Goal: Use online tool/utility

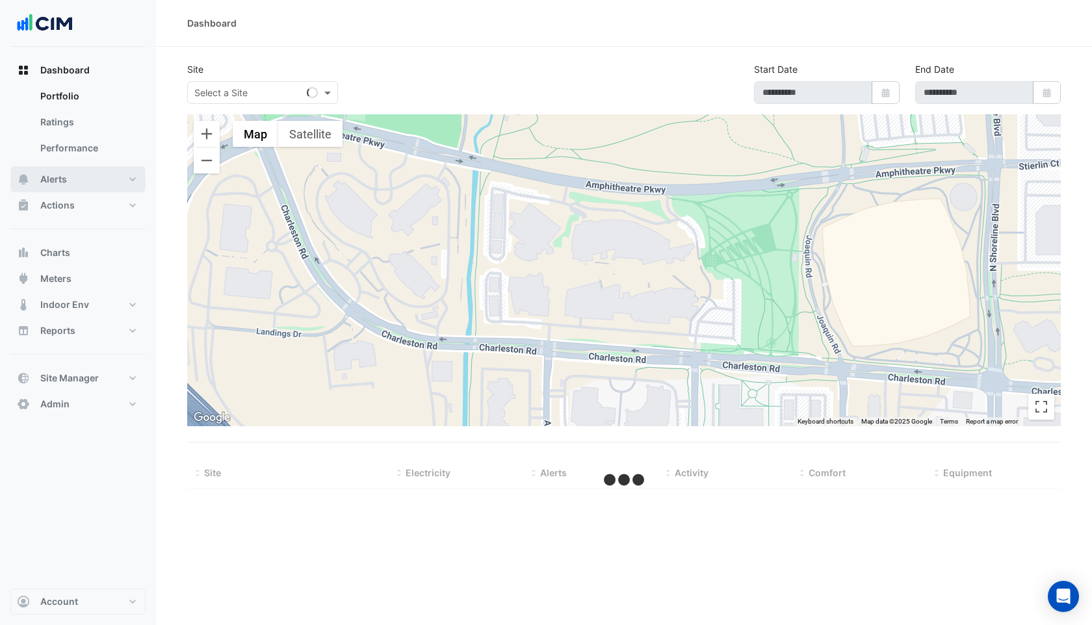
click at [51, 174] on span "Alerts" at bounding box center [53, 179] width 27 height 13
click at [66, 249] on span "Charts" at bounding box center [55, 252] width 30 height 13
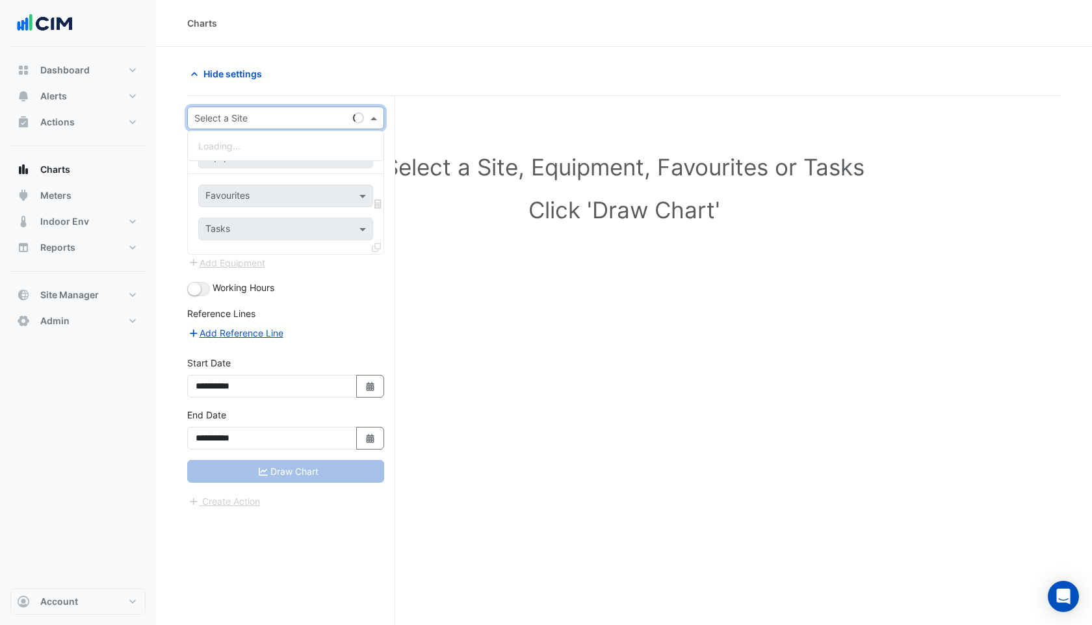
click at [234, 121] on input "text" at bounding box center [272, 119] width 157 height 14
type input "**********"
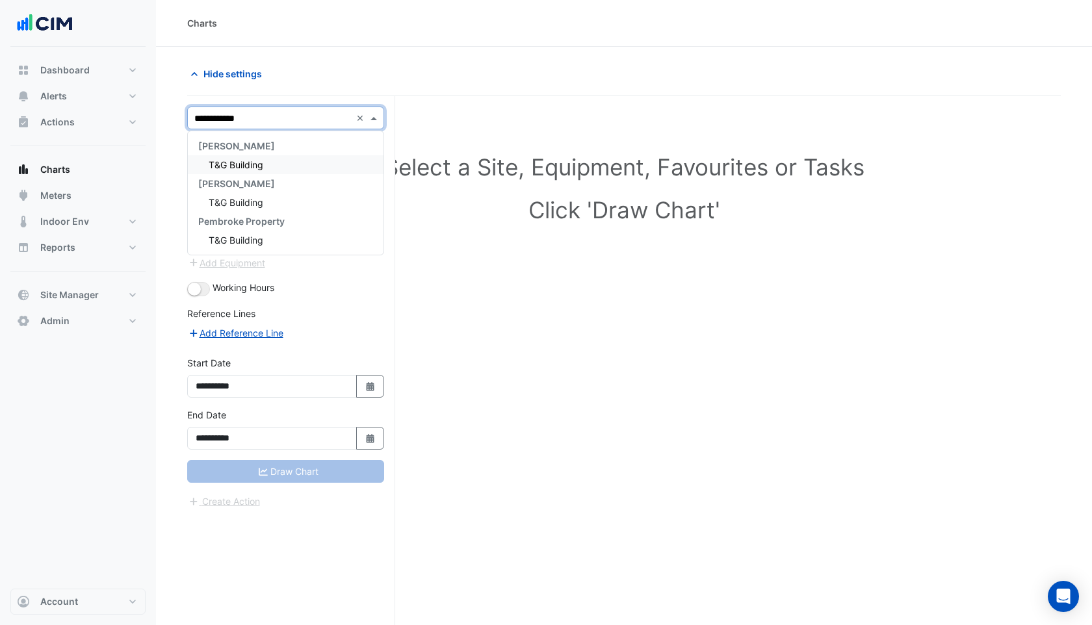
click at [233, 156] on div "T&G Building" at bounding box center [286, 164] width 196 height 19
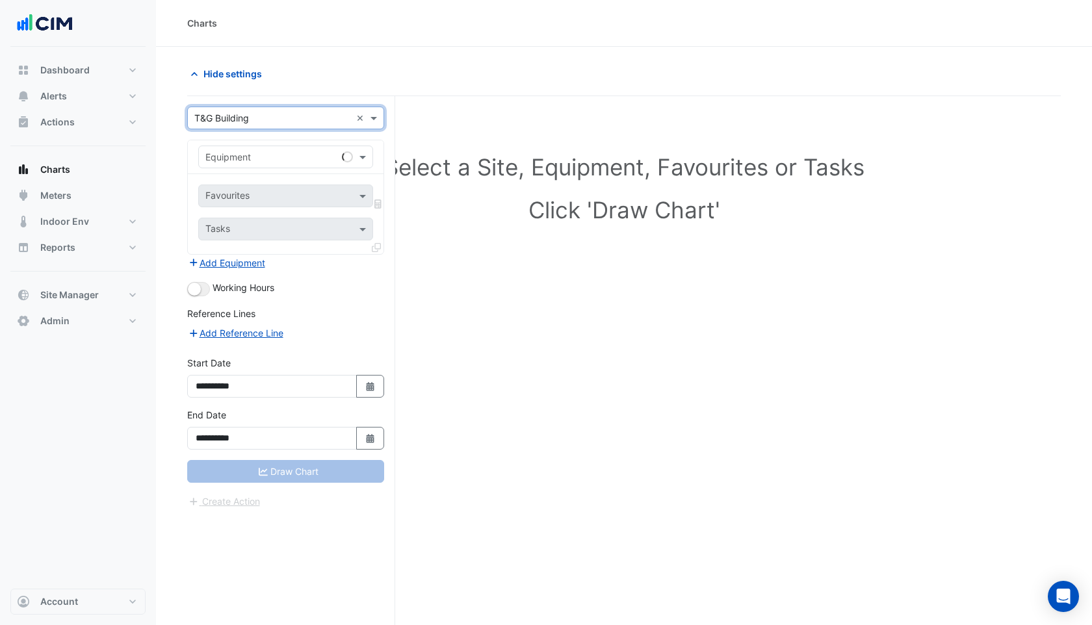
click at [234, 161] on input "text" at bounding box center [272, 158] width 135 height 14
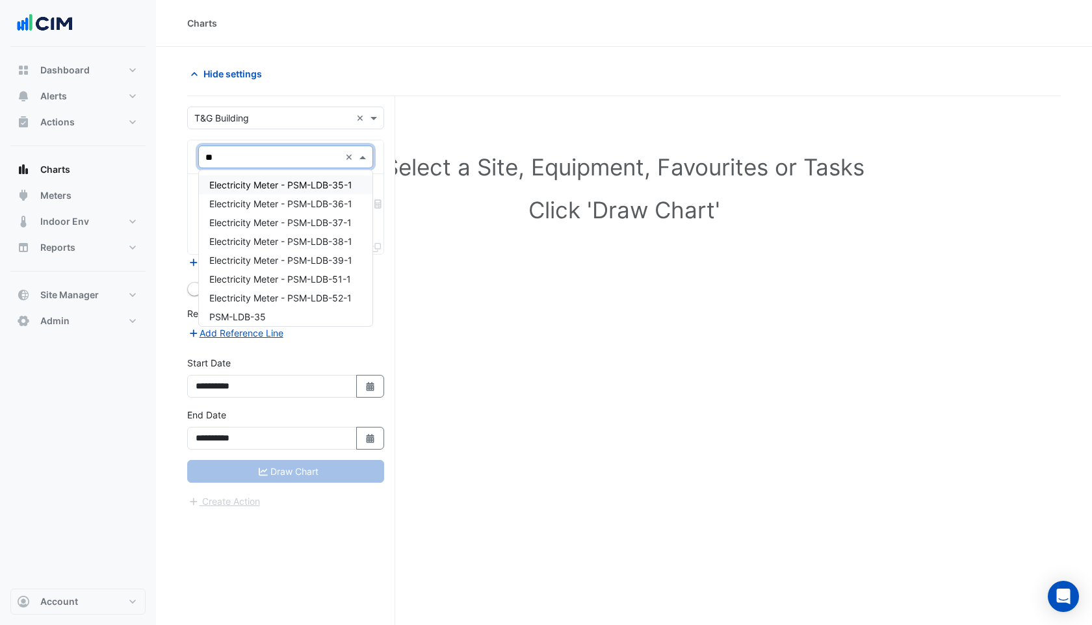
type input "*"
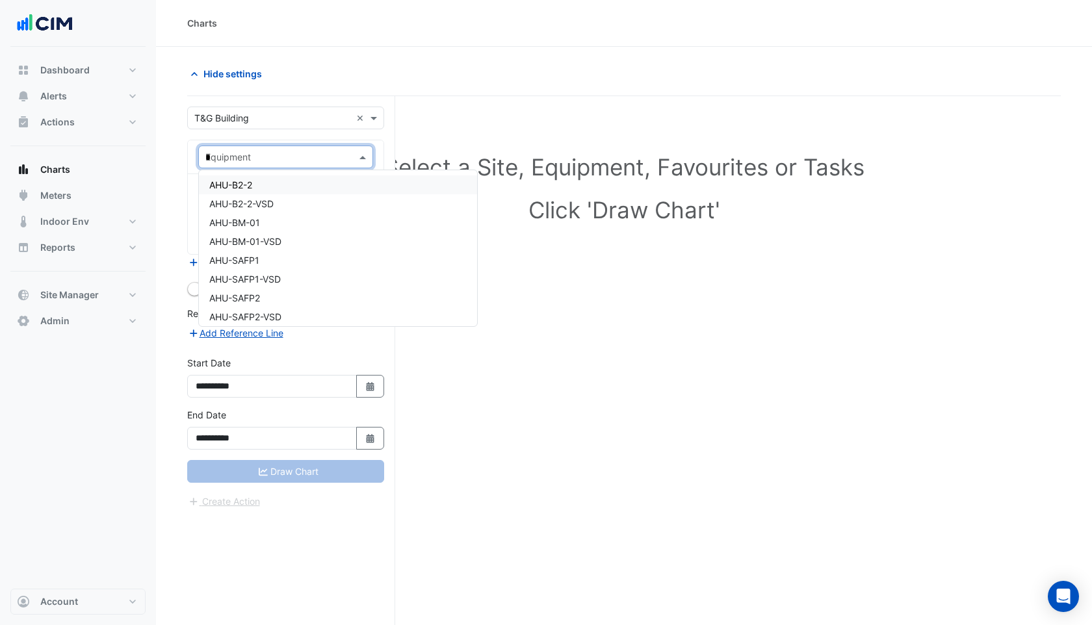
type input "**"
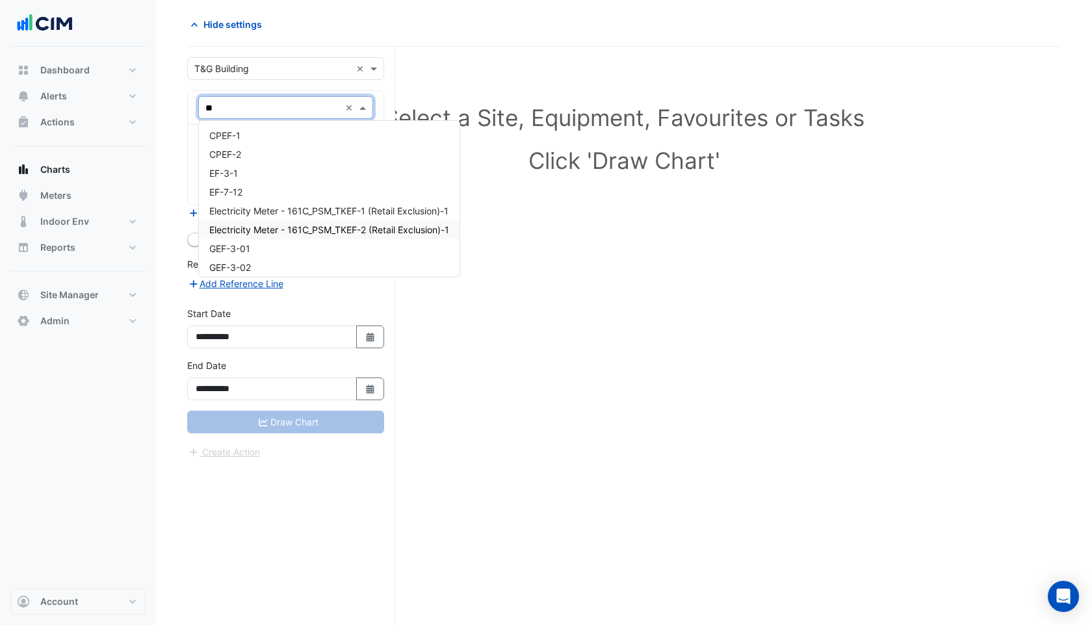
scroll to position [44, 0]
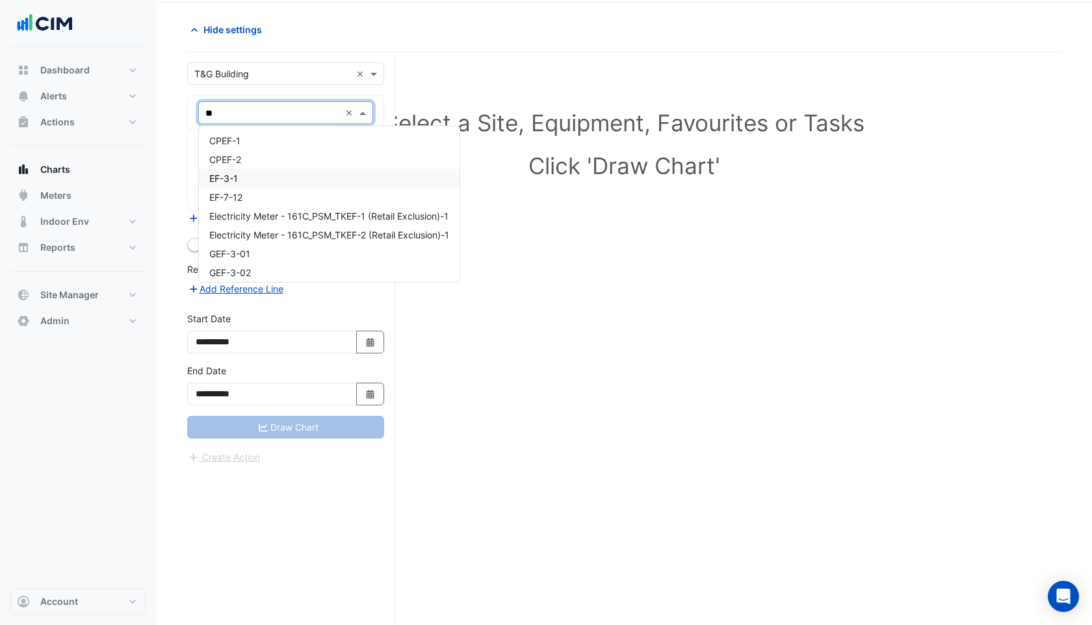
click at [233, 175] on span "EF-3-1" at bounding box center [223, 178] width 29 height 11
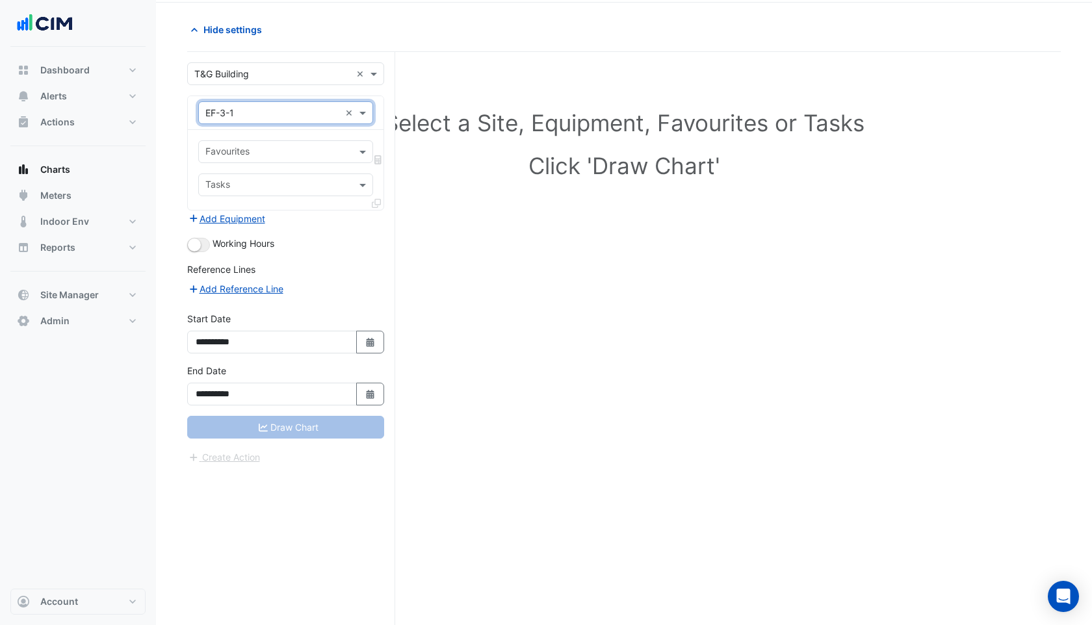
click at [272, 153] on input "text" at bounding box center [278, 153] width 146 height 14
click at [376, 198] on fa-icon at bounding box center [376, 203] width 9 height 11
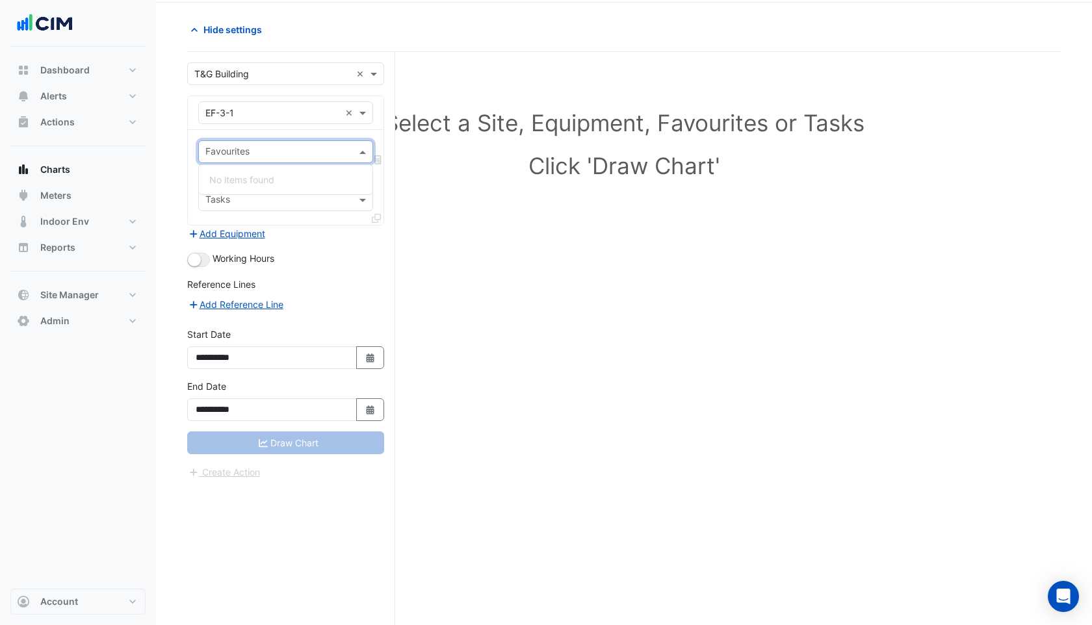
click at [290, 152] on input "text" at bounding box center [278, 153] width 146 height 14
